Goal: Task Accomplishment & Management: Use online tool/utility

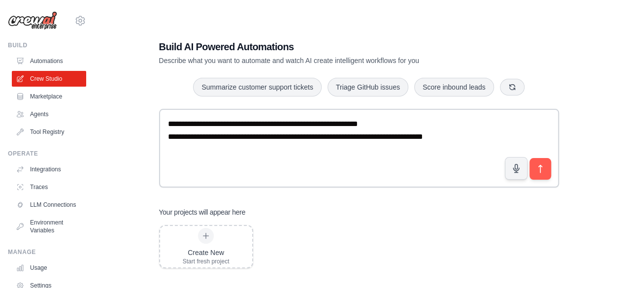
type textarea "**********"
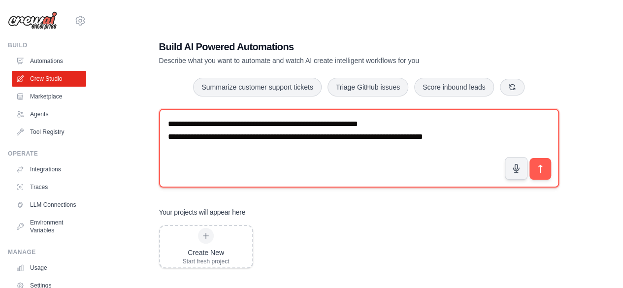
click at [524, 144] on textarea "**********" at bounding box center [359, 148] width 400 height 79
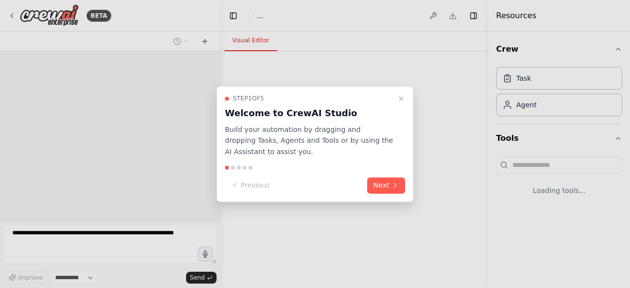
select select "****"
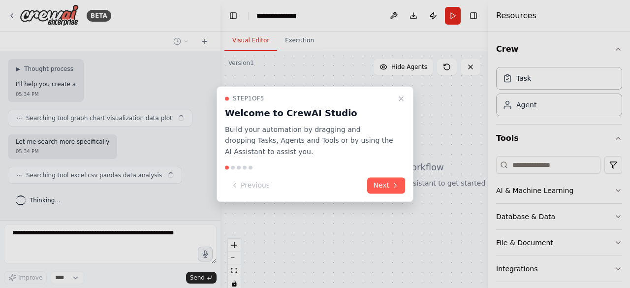
click at [402, 95] on icon "Close walkthrough" at bounding box center [401, 99] width 8 height 8
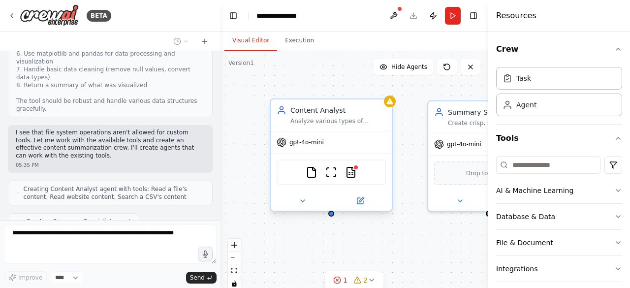
scroll to position [632, 0]
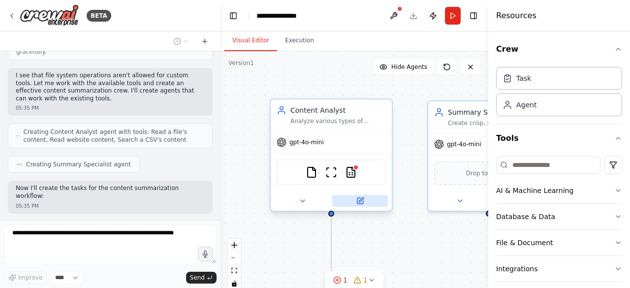
click at [361, 200] on icon at bounding box center [361, 199] width 4 height 4
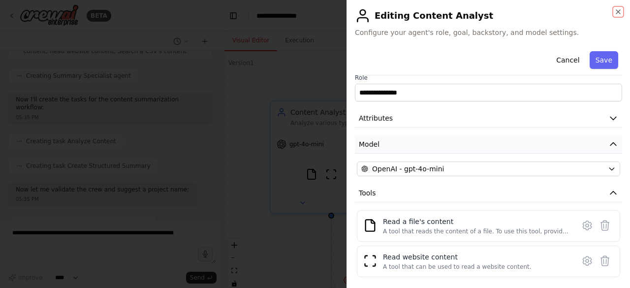
scroll to position [728, 0]
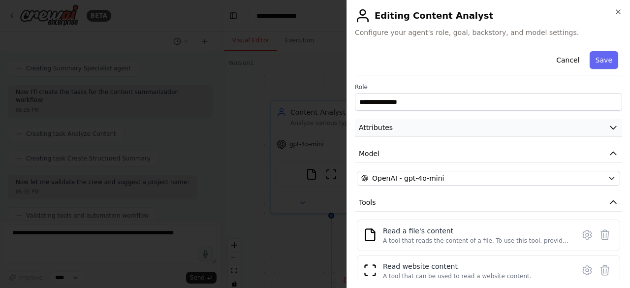
click at [478, 123] on button "Attributes" at bounding box center [488, 128] width 267 height 18
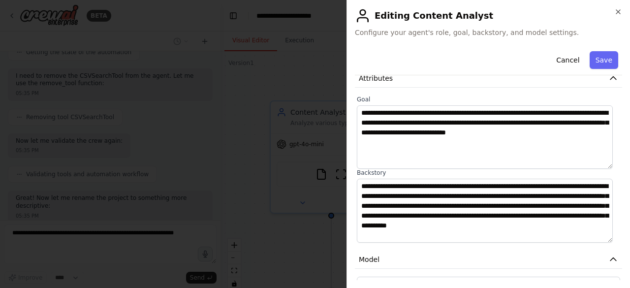
scroll to position [0, 0]
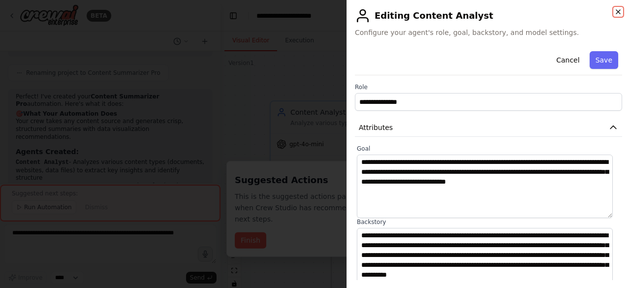
click at [618, 10] on icon "button" at bounding box center [619, 12] width 8 height 8
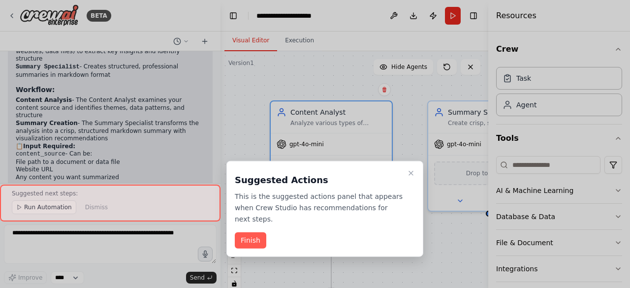
click at [412, 170] on icon "Close walkthrough" at bounding box center [411, 173] width 8 height 8
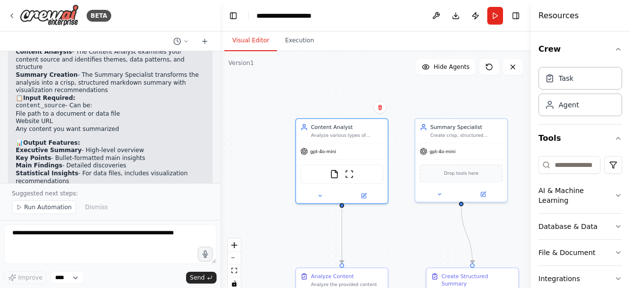
scroll to position [1339, 0]
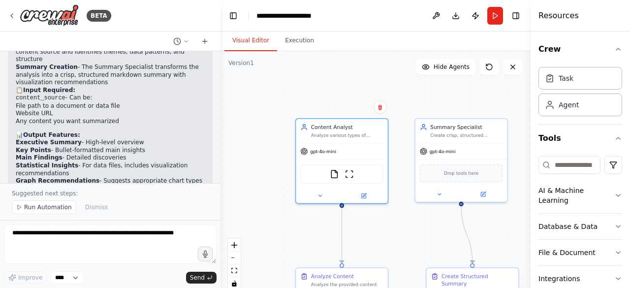
drag, startPoint x: 490, startPoint y: 98, endPoint x: 538, endPoint y: 99, distance: 48.8
click at [538, 99] on div "Resources Crew Task Agent Tools AI & Machine Learning Database & Data File & Do…" at bounding box center [580, 144] width 99 height 288
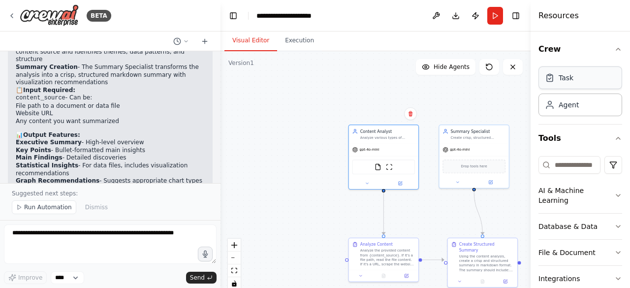
click at [560, 83] on div "Task" at bounding box center [581, 77] width 84 height 23
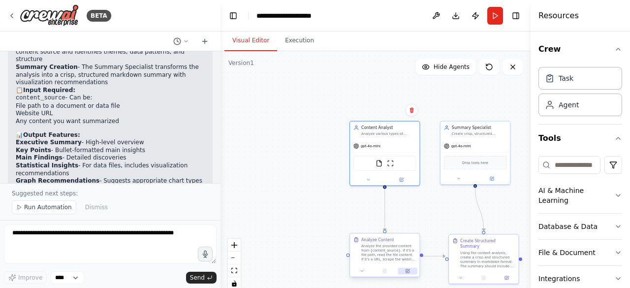
click at [409, 273] on button at bounding box center [407, 271] width 19 height 7
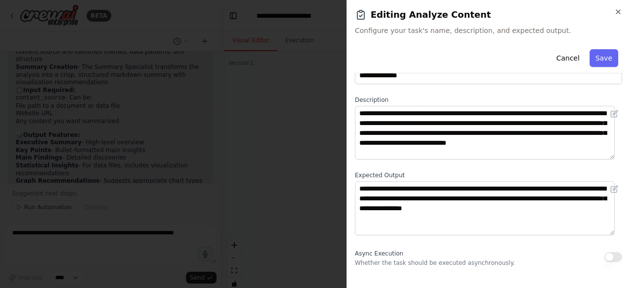
scroll to position [46, 0]
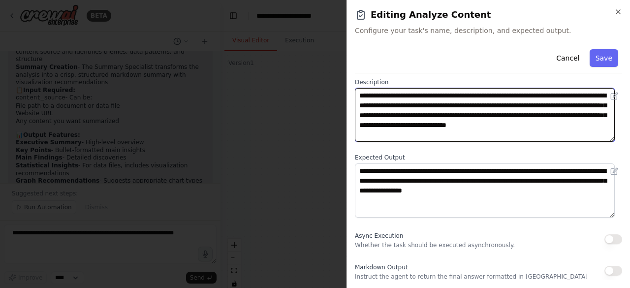
drag, startPoint x: 516, startPoint y: 94, endPoint x: 462, endPoint y: 93, distance: 54.2
click at [462, 93] on textarea "**********" at bounding box center [485, 115] width 260 height 54
drag, startPoint x: 518, startPoint y: 95, endPoint x: 469, endPoint y: 98, distance: 48.4
click at [466, 98] on textarea "**********" at bounding box center [485, 115] width 260 height 54
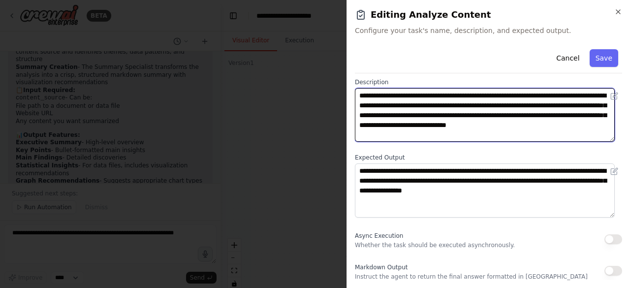
scroll to position [0, 0]
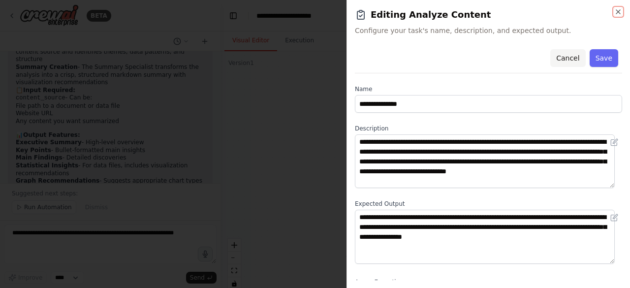
click at [618, 11] on icon "button" at bounding box center [619, 12] width 8 height 8
click at [561, 59] on div at bounding box center [315, 144] width 630 height 288
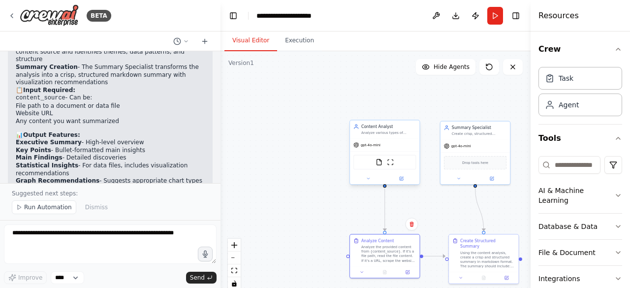
click at [386, 143] on div "gpt-4o-mini" at bounding box center [384, 145] width 69 height 12
click at [400, 176] on icon at bounding box center [401, 178] width 4 height 4
click at [403, 181] on button at bounding box center [402, 178] width 32 height 7
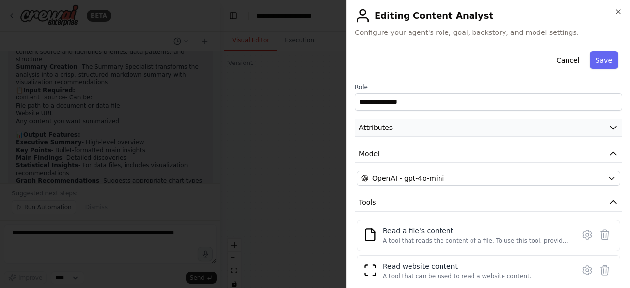
click at [578, 127] on button "Attributes" at bounding box center [488, 128] width 267 height 18
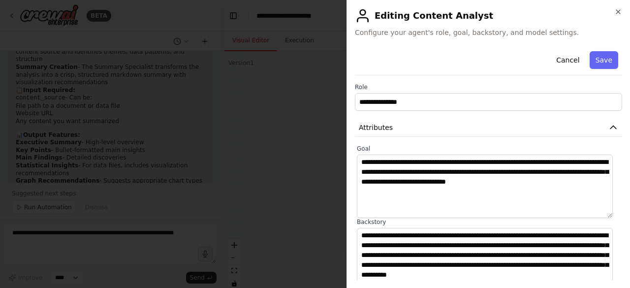
scroll to position [49, 0]
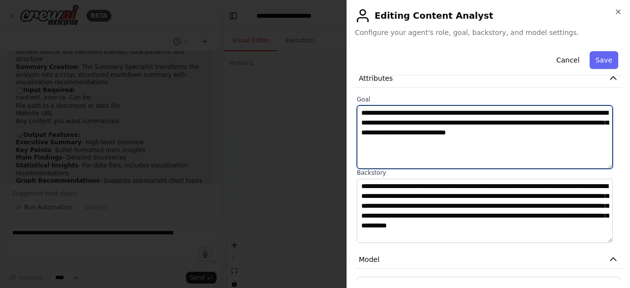
drag, startPoint x: 397, startPoint y: 147, endPoint x: 357, endPoint y: 108, distance: 56.1
click at [357, 108] on textarea "**********" at bounding box center [485, 137] width 256 height 64
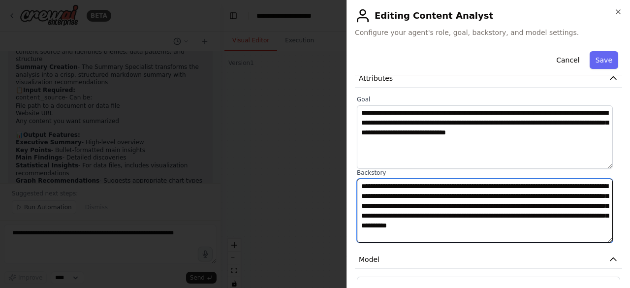
drag, startPoint x: 420, startPoint y: 238, endPoint x: 355, endPoint y: 179, distance: 88.2
click at [355, 179] on div "**********" at bounding box center [488, 169] width 267 height 147
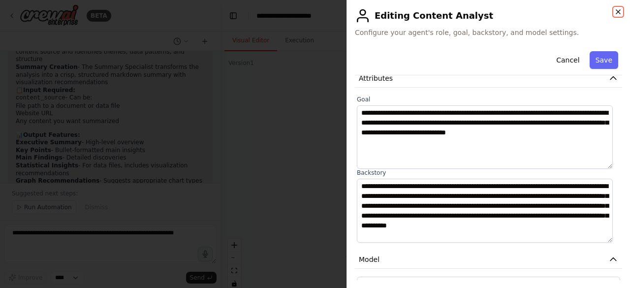
click at [618, 14] on icon "button" at bounding box center [619, 12] width 8 height 8
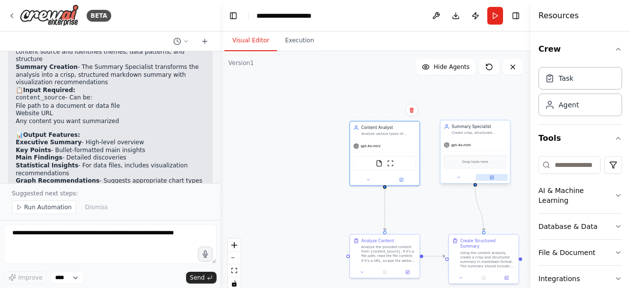
click at [489, 175] on button at bounding box center [492, 177] width 32 height 7
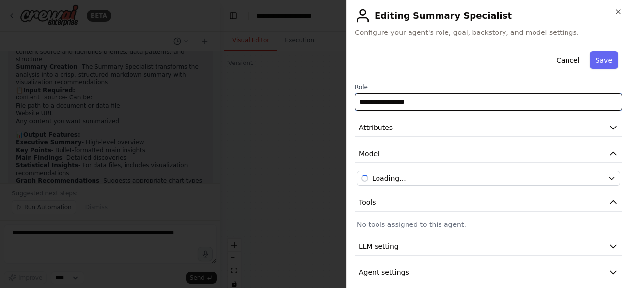
drag, startPoint x: 437, startPoint y: 106, endPoint x: 333, endPoint y: 101, distance: 103.5
click at [333, 101] on body "BETA I need a crew that takes content and create a summary out of it Summary sh…" at bounding box center [315, 144] width 630 height 288
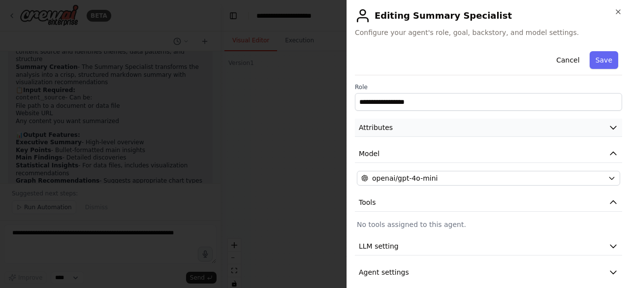
click at [514, 129] on button "Attributes" at bounding box center [488, 128] width 267 height 18
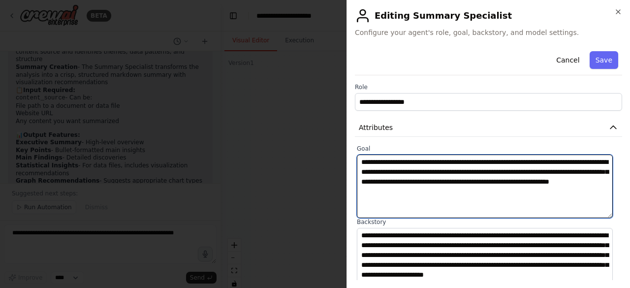
drag, startPoint x: 479, startPoint y: 197, endPoint x: 331, endPoint y: 163, distance: 151.7
click at [331, 163] on body "BETA I need a crew that takes content and create a summary out of it Summary sh…" at bounding box center [315, 144] width 630 height 288
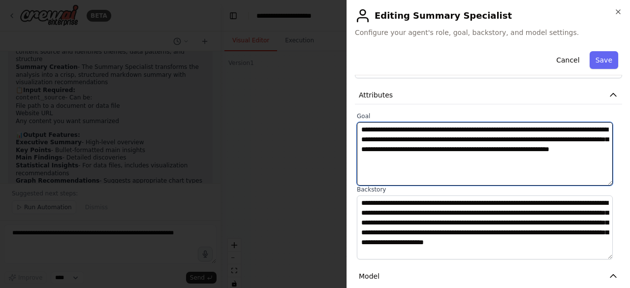
scroll to position [98, 0]
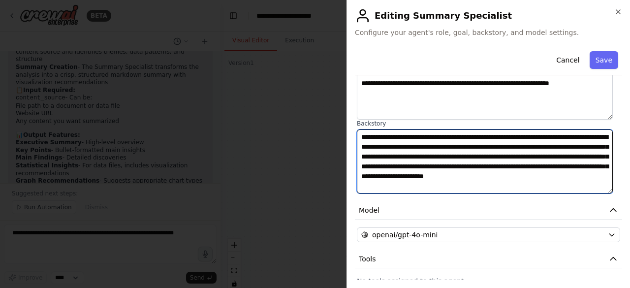
drag, startPoint x: 453, startPoint y: 187, endPoint x: 339, endPoint y: 140, distance: 123.0
click at [339, 140] on body "BETA I need a crew that takes content and create a summary out of it Summary sh…" at bounding box center [315, 144] width 630 height 288
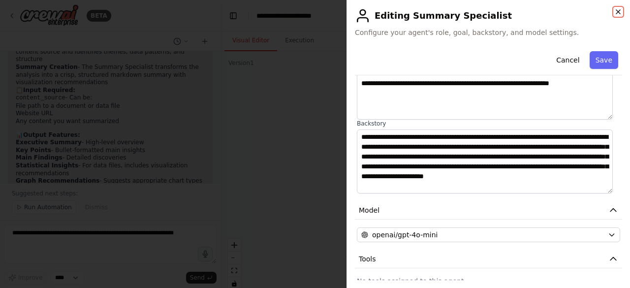
click at [620, 13] on icon "button" at bounding box center [619, 12] width 4 height 4
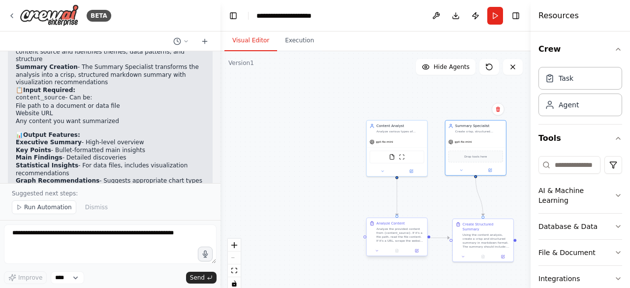
click at [394, 245] on div "Analyze Content Analyze the provided content from {content_source}. If it's a f…" at bounding box center [397, 232] width 61 height 28
click at [395, 238] on div "Analyze the provided content from {content_source}. If it's a file path, read t…" at bounding box center [401, 235] width 48 height 16
click at [417, 252] on icon at bounding box center [417, 250] width 3 height 3
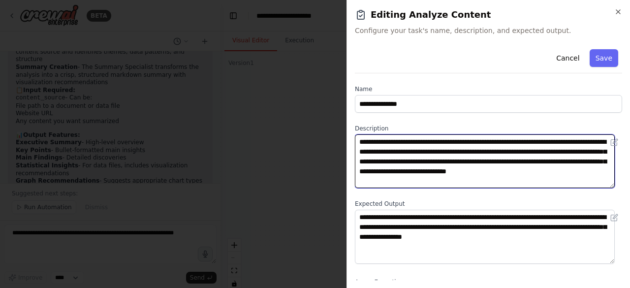
click at [559, 175] on textarea "**********" at bounding box center [485, 161] width 260 height 54
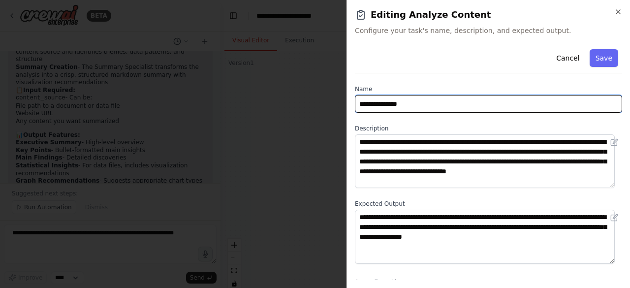
drag, startPoint x: 394, startPoint y: 97, endPoint x: 327, endPoint y: 99, distance: 67.0
click at [327, 99] on body "BETA I need a crew that takes content and create a summary out of it Summary sh…" at bounding box center [315, 144] width 630 height 288
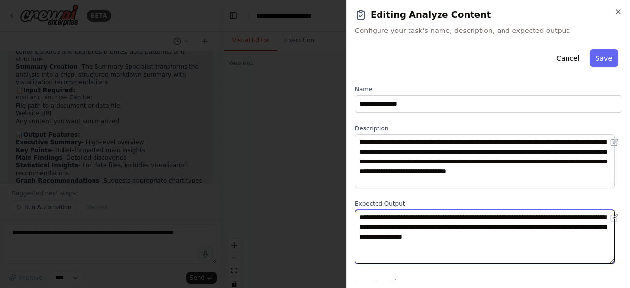
drag, startPoint x: 535, startPoint y: 243, endPoint x: 343, endPoint y: 217, distance: 194.3
click at [342, 222] on body "BETA I need a crew that takes content and create a summary out of it Summary sh…" at bounding box center [315, 144] width 630 height 288
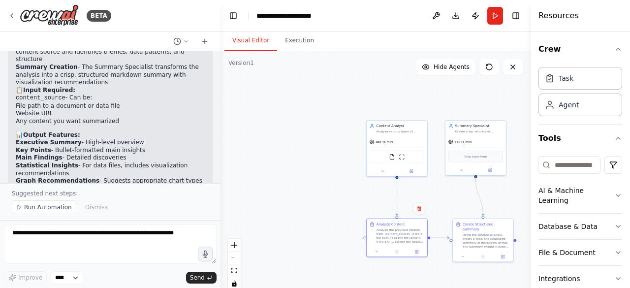
drag, startPoint x: 343, startPoint y: 217, endPoint x: 350, endPoint y: 214, distance: 8.0
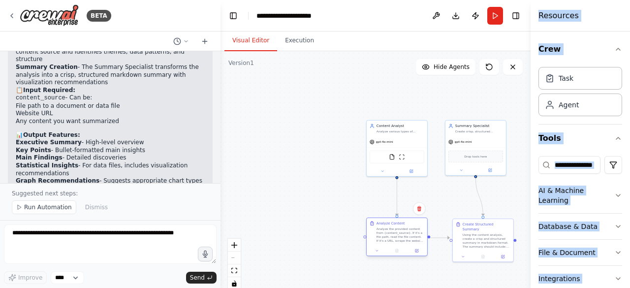
click at [420, 255] on div at bounding box center [397, 251] width 61 height 10
click at [314, 162] on div ".deletable-edge-delete-btn { width: 20px; height: 20px; border: 0px solid #ffff…" at bounding box center [376, 174] width 310 height 246
click at [336, 97] on div ".deletable-edge-delete-btn { width: 20px; height: 20px; border: 0px solid #ffff…" at bounding box center [376, 174] width 310 height 246
click at [419, 255] on div at bounding box center [397, 251] width 61 height 10
click at [419, 254] on div at bounding box center [397, 251] width 61 height 10
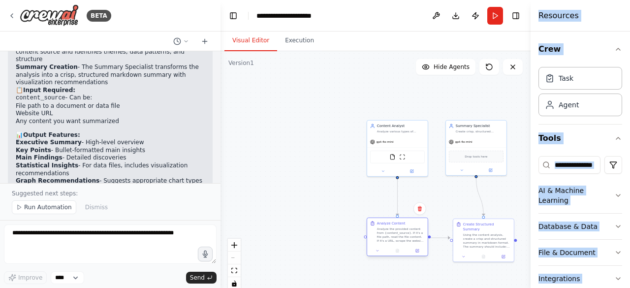
click at [419, 254] on div at bounding box center [397, 251] width 61 height 10
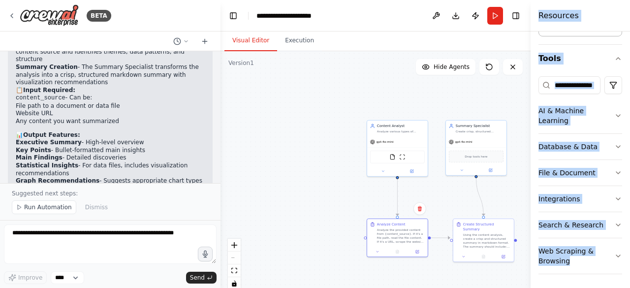
click at [511, 181] on div ".deletable-edge-delete-btn { width: 20px; height: 20px; border: 0px solid #ffff…" at bounding box center [376, 174] width 310 height 246
click at [420, 255] on div at bounding box center [397, 251] width 61 height 10
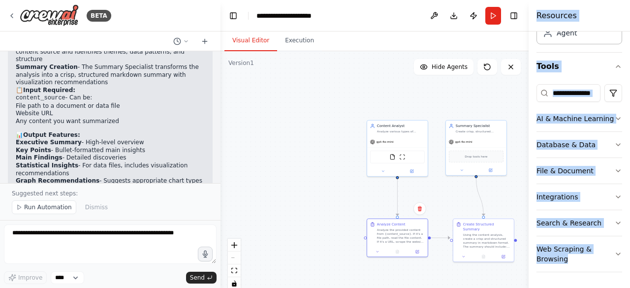
drag, startPoint x: 531, startPoint y: 156, endPoint x: 529, endPoint y: 166, distance: 10.0
click at [529, 166] on div at bounding box center [531, 144] width 4 height 288
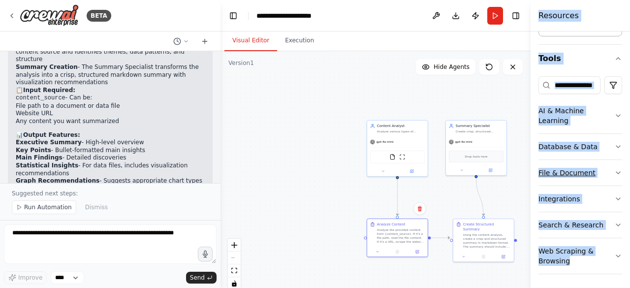
drag, startPoint x: 529, startPoint y: 166, endPoint x: 551, endPoint y: 169, distance: 21.9
click at [551, 169] on div "Resources Crew Task Agent Tools AI & Machine Learning Database & Data File & Do…" at bounding box center [580, 144] width 99 height 288
click at [420, 252] on button at bounding box center [417, 251] width 17 height 6
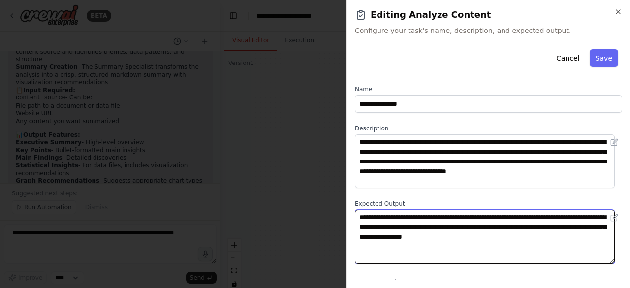
drag, startPoint x: 512, startPoint y: 245, endPoint x: 355, endPoint y: 215, distance: 159.9
click at [355, 215] on textarea "**********" at bounding box center [485, 237] width 260 height 54
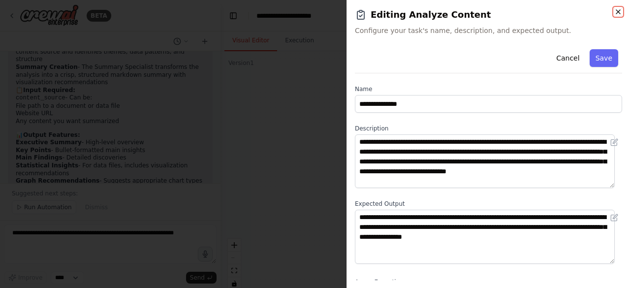
click at [619, 11] on icon "button" at bounding box center [619, 12] width 4 height 4
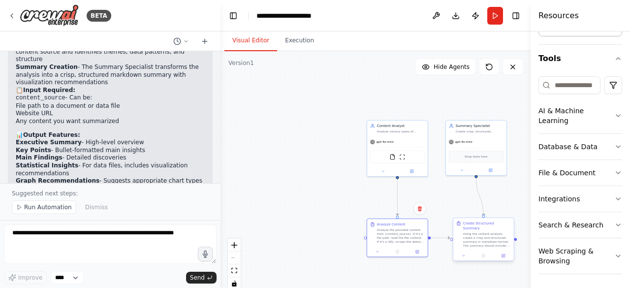
click at [506, 256] on div "Create Structured Summary Using the content analysis, create a crisp and struct…" at bounding box center [484, 239] width 62 height 43
click at [504, 254] on icon at bounding box center [503, 255] width 3 height 3
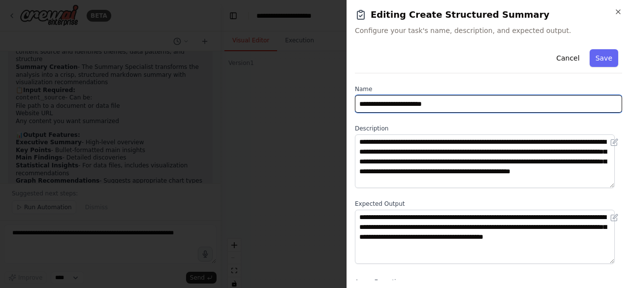
drag, startPoint x: 468, startPoint y: 104, endPoint x: 288, endPoint y: 88, distance: 181.0
click at [288, 88] on body "BETA I need a crew that takes content and create a summary out of it Summary sh…" at bounding box center [315, 144] width 630 height 288
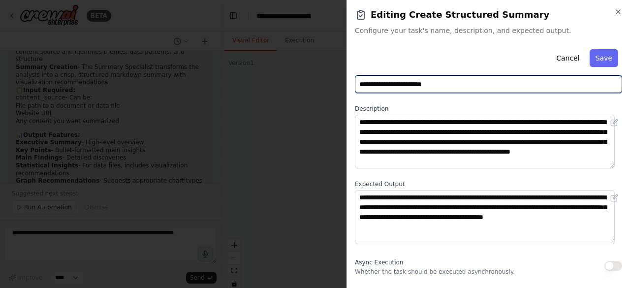
scroll to position [0, 0]
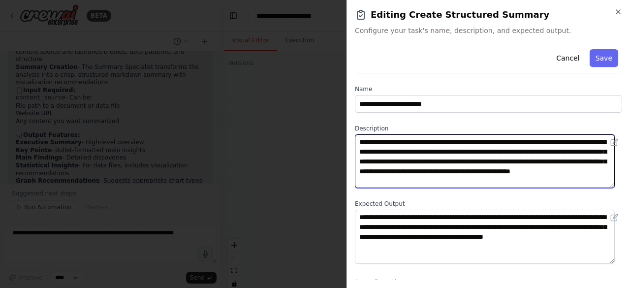
drag, startPoint x: 516, startPoint y: 185, endPoint x: 347, endPoint y: 134, distance: 176.8
click at [384, 152] on textarea "**********" at bounding box center [485, 161] width 260 height 54
drag, startPoint x: 347, startPoint y: 134, endPoint x: 372, endPoint y: 136, distance: 25.2
click at [345, 128] on body "BETA I need a crew that takes content and create a summary out of it Summary sh…" at bounding box center [315, 144] width 630 height 288
drag, startPoint x: 463, startPoint y: 166, endPoint x: 354, endPoint y: 138, distance: 112.7
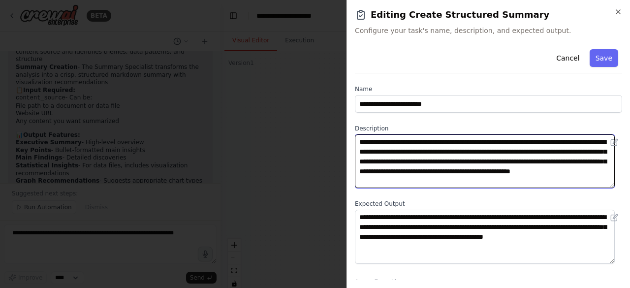
click at [354, 138] on div "**********" at bounding box center [489, 144] width 284 height 288
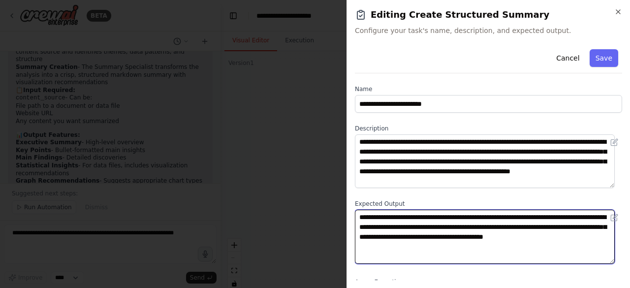
drag, startPoint x: 418, startPoint y: 250, endPoint x: 359, endPoint y: 211, distance: 70.8
click at [359, 211] on textarea "**********" at bounding box center [485, 237] width 260 height 54
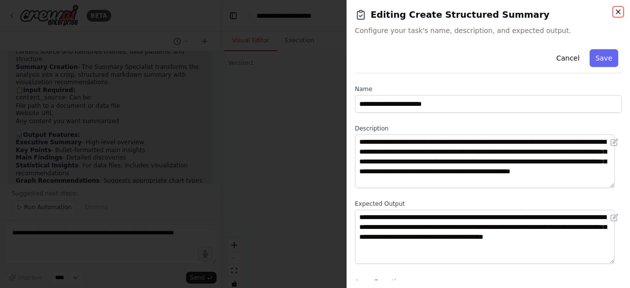
click at [621, 15] on icon "button" at bounding box center [619, 12] width 8 height 8
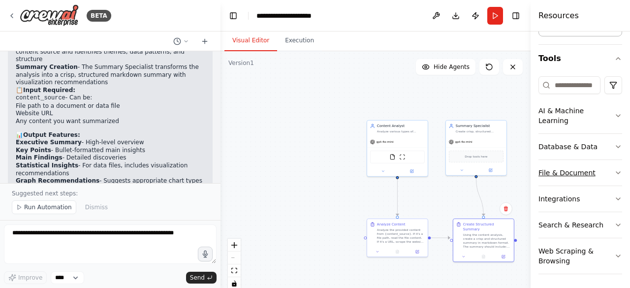
click at [585, 174] on button "File & Document" at bounding box center [581, 173] width 84 height 26
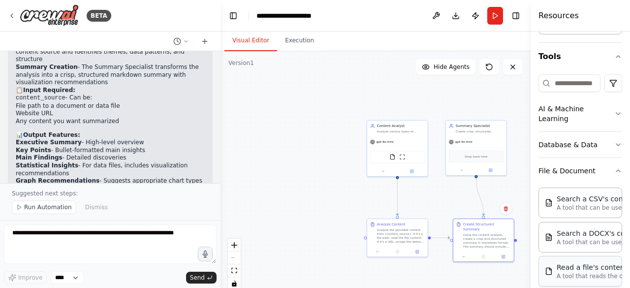
scroll to position [80, 0]
